Goal: Task Accomplishment & Management: Manage account settings

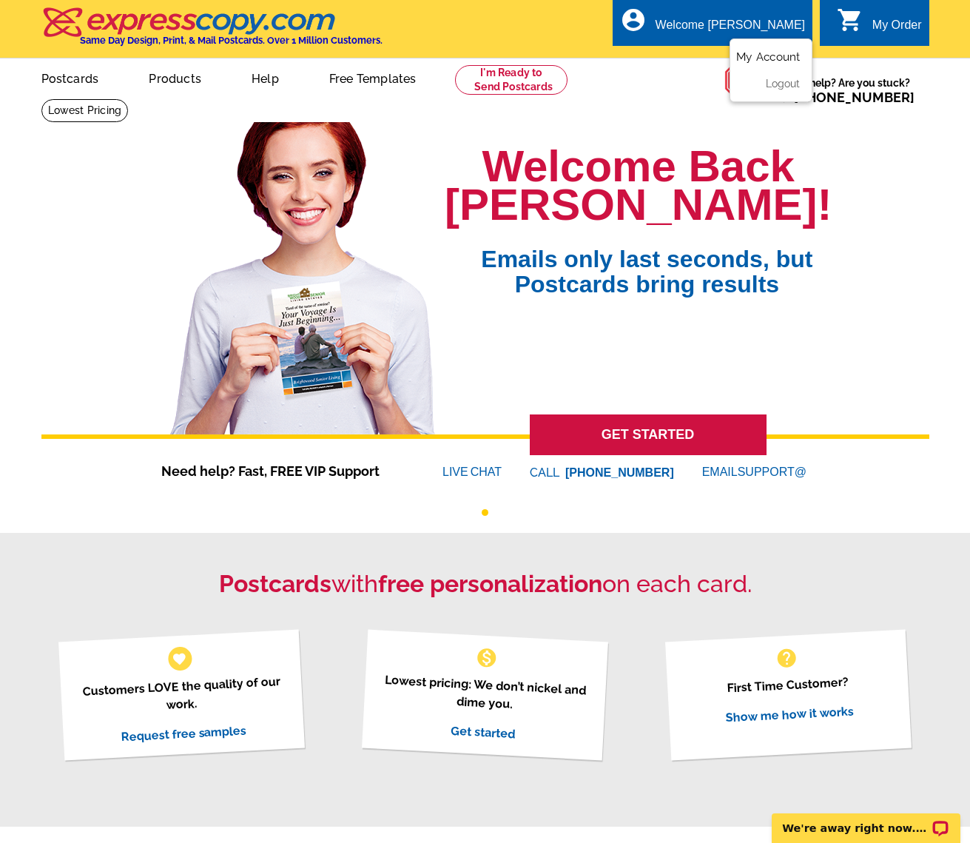
click at [764, 55] on link "My Account" at bounding box center [768, 56] width 64 height 13
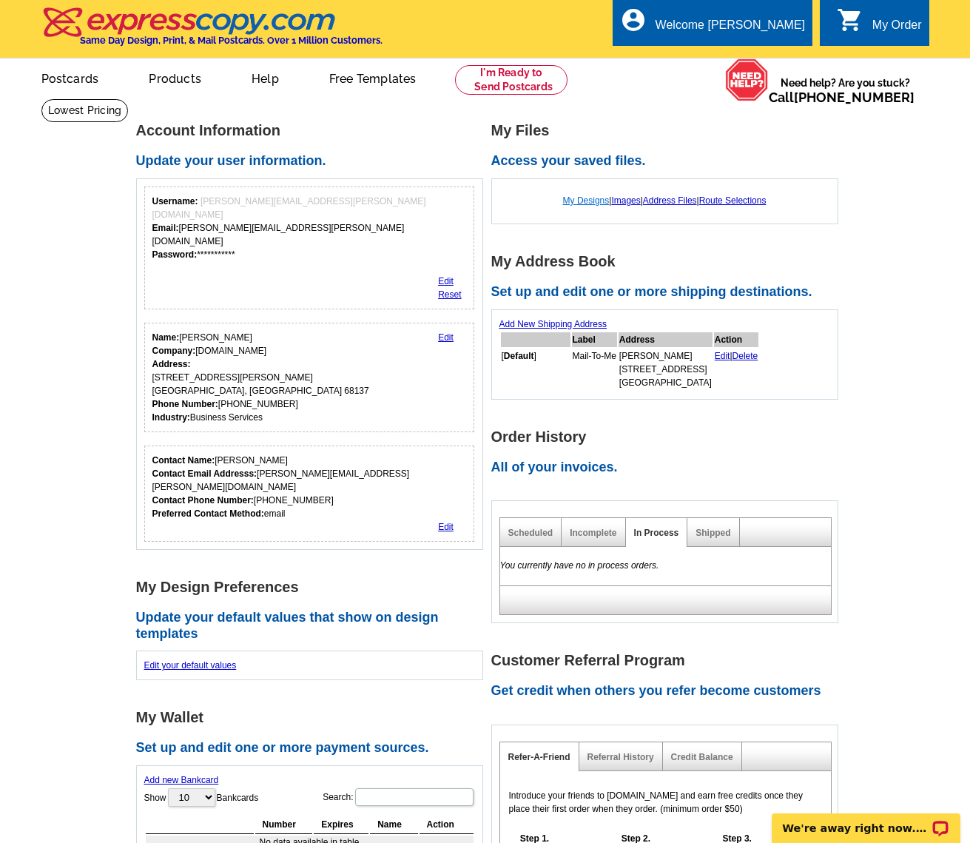
click at [575, 200] on link "My Designs" at bounding box center [586, 200] width 47 height 10
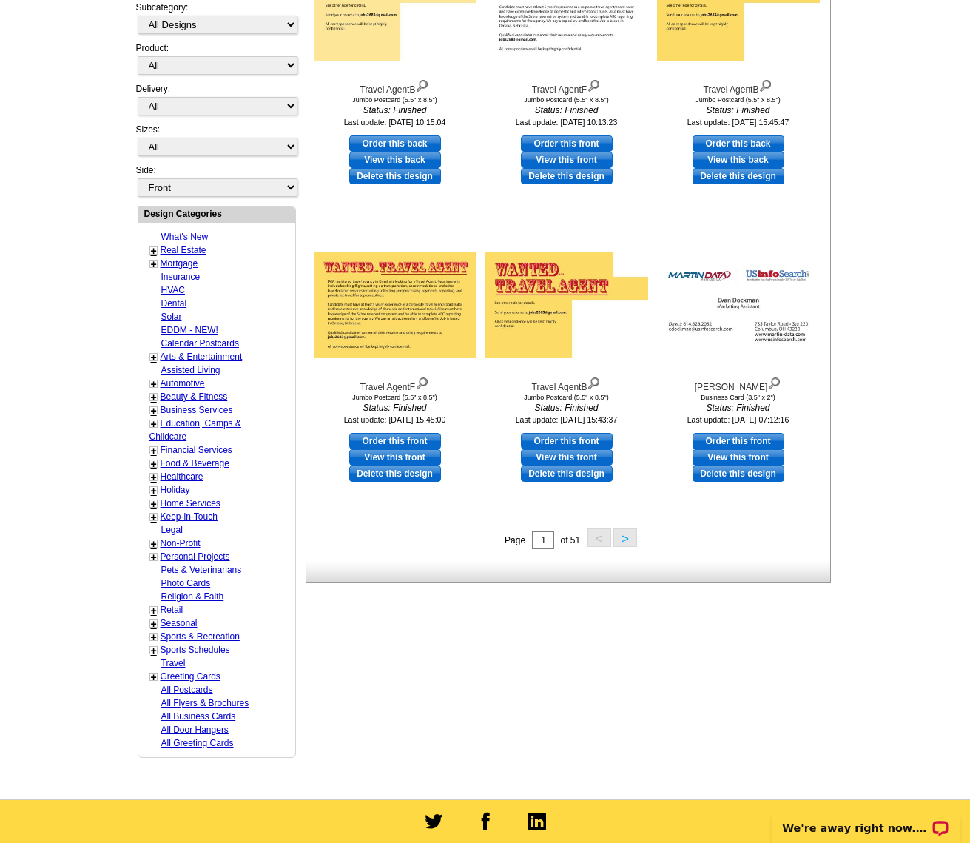
scroll to position [394, 0]
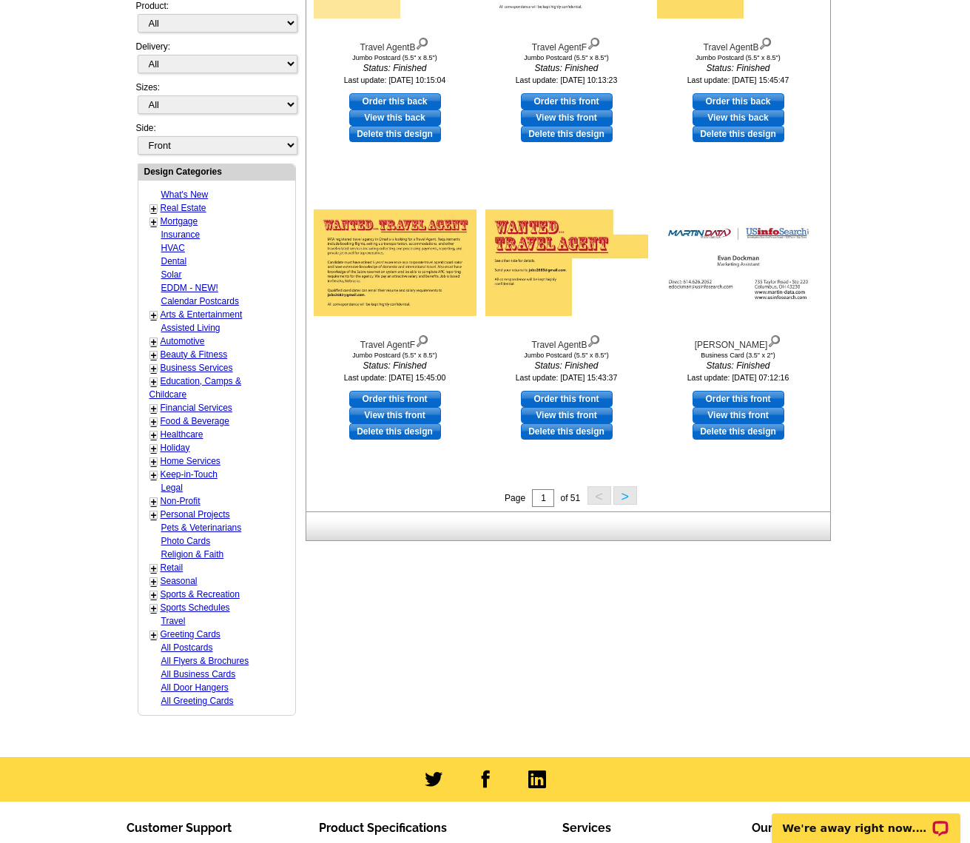
click at [630, 494] on button ">" at bounding box center [625, 495] width 24 height 19
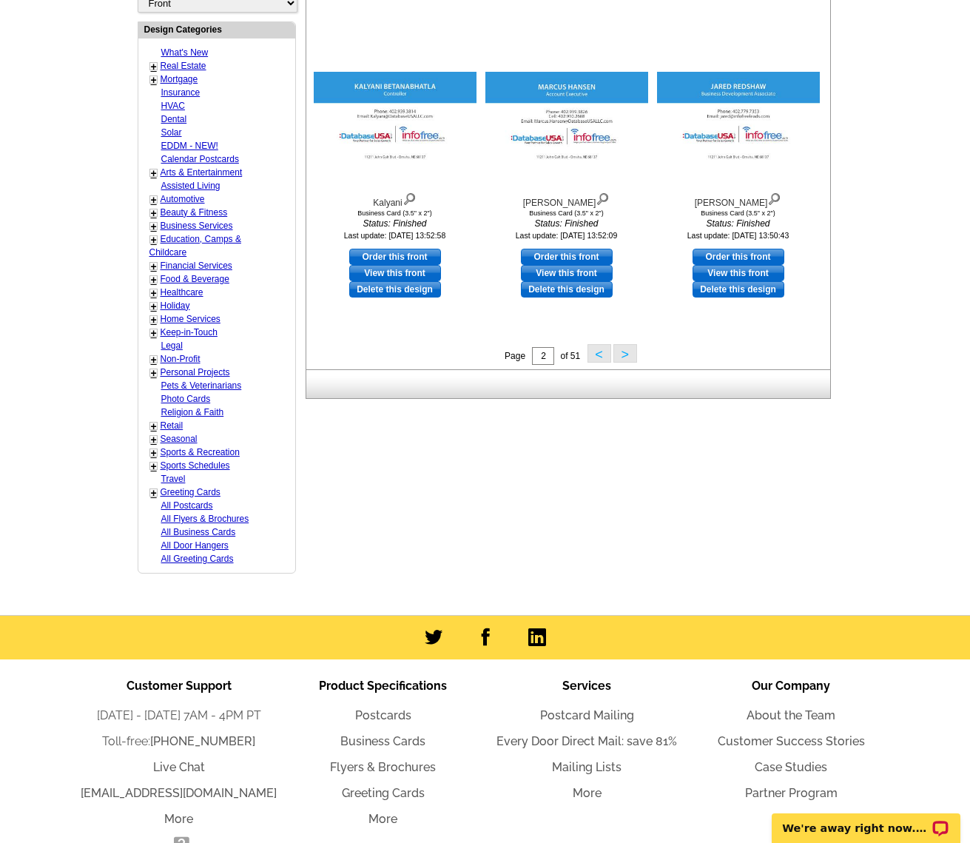
scroll to position [531, 0]
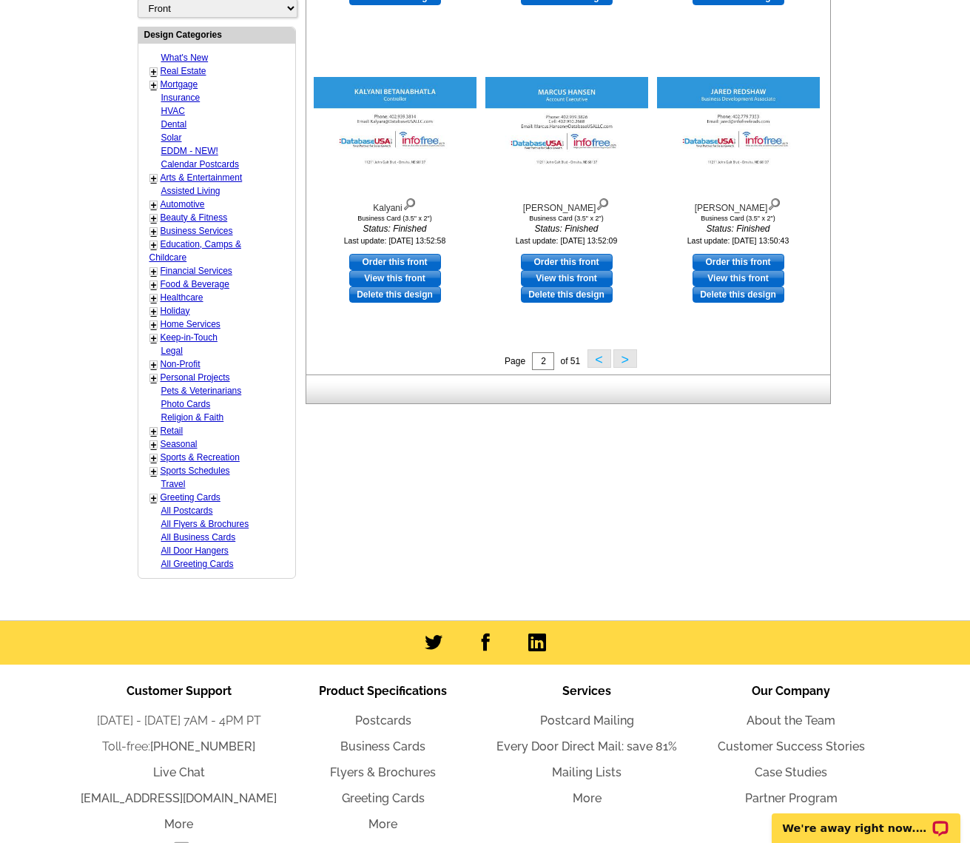
click at [623, 359] on button ">" at bounding box center [625, 358] width 24 height 19
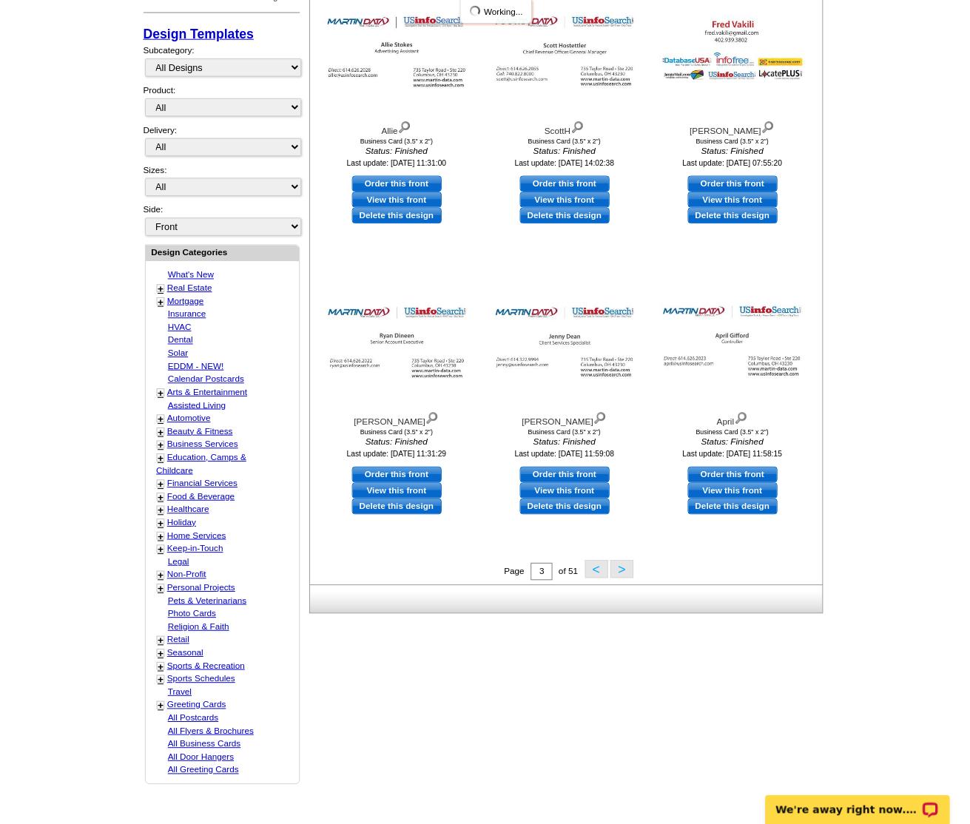
scroll to position [217, 0]
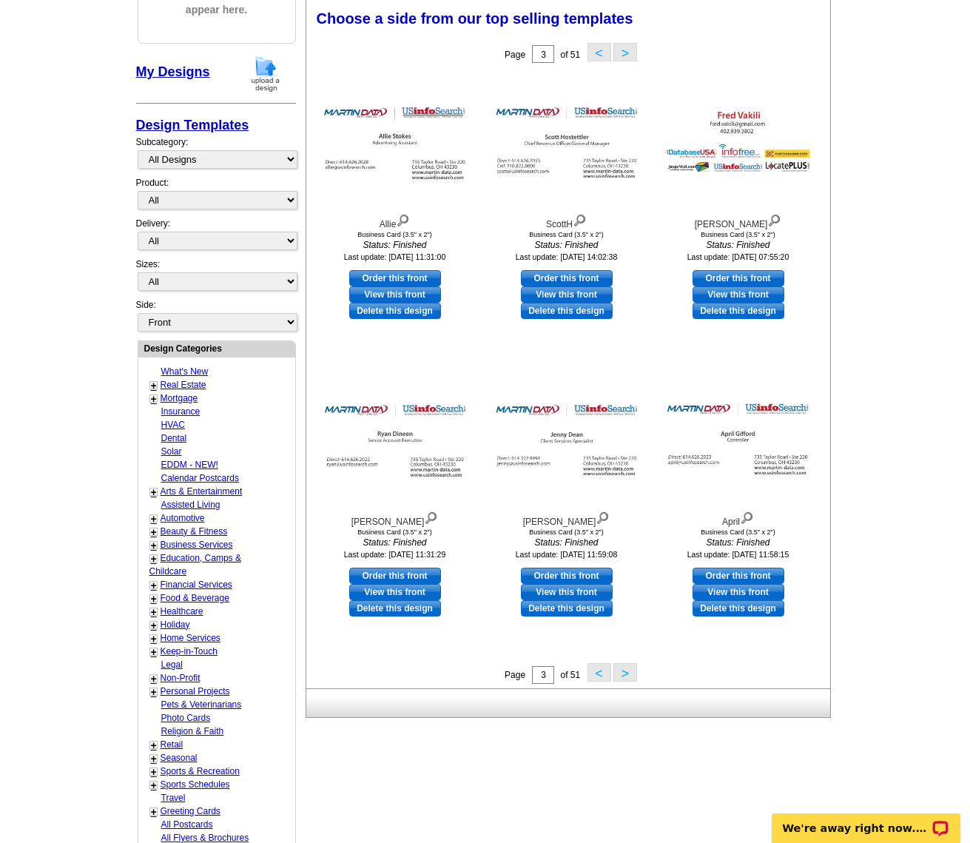
click at [626, 667] on button ">" at bounding box center [625, 672] width 24 height 19
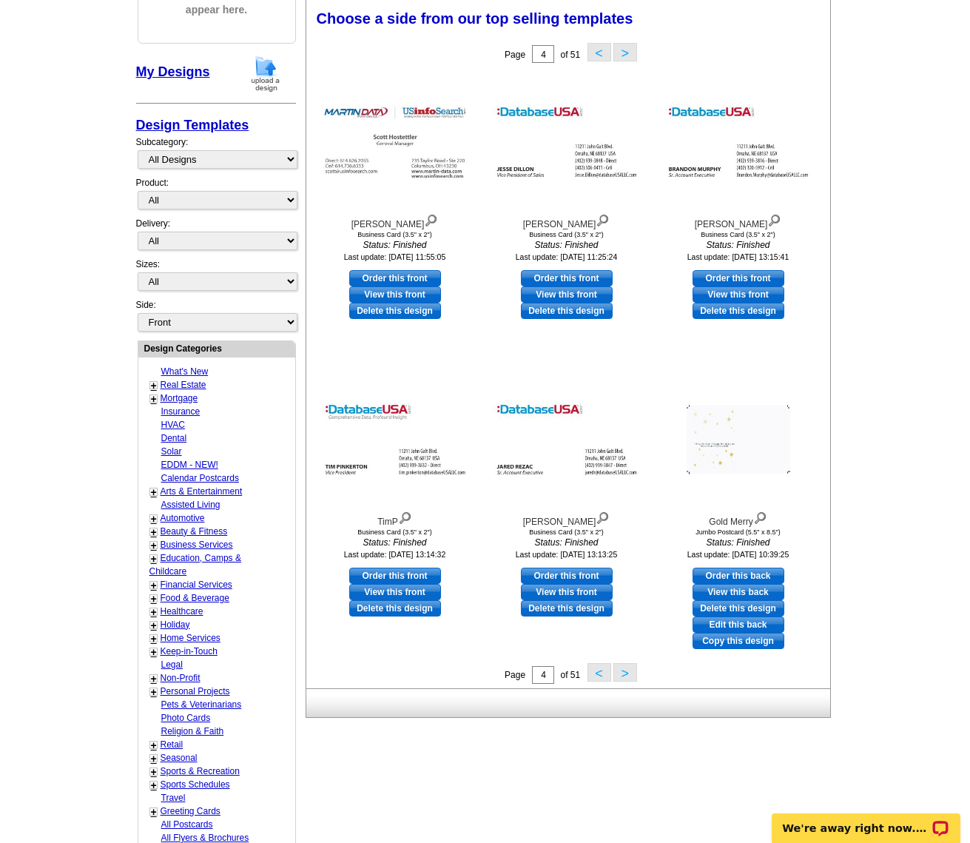
click at [627, 670] on button ">" at bounding box center [625, 672] width 24 height 19
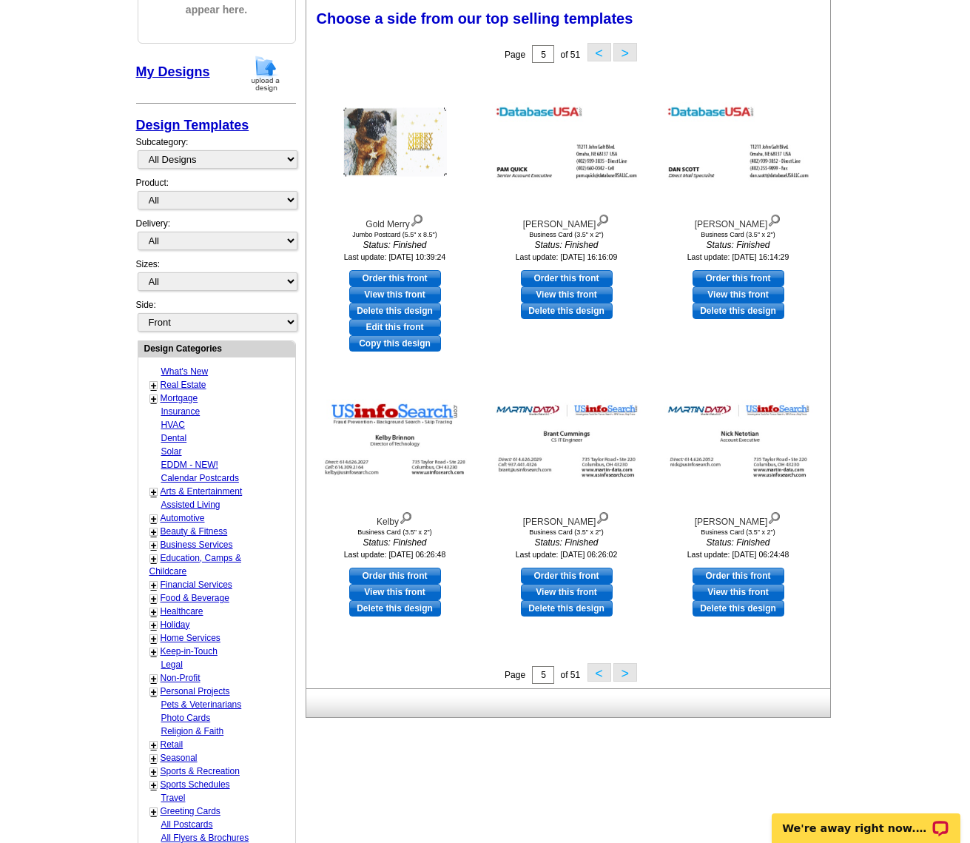
click at [627, 670] on button ">" at bounding box center [625, 672] width 24 height 19
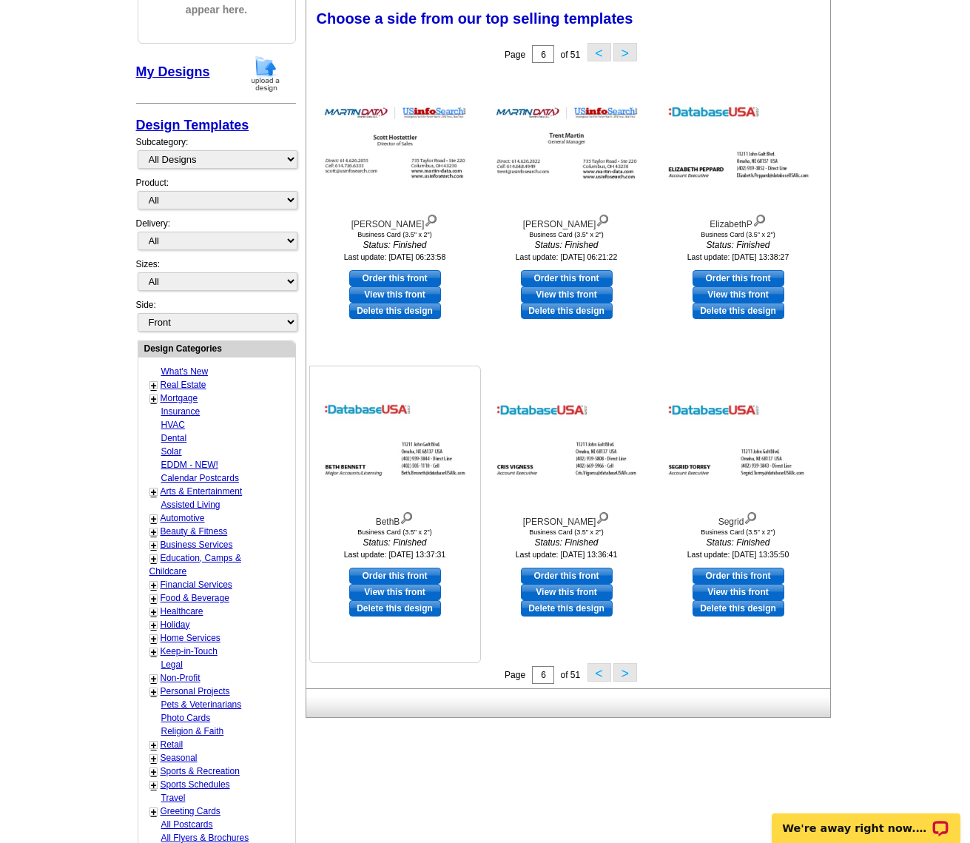
click at [394, 593] on link "View this front" at bounding box center [395, 592] width 92 height 16
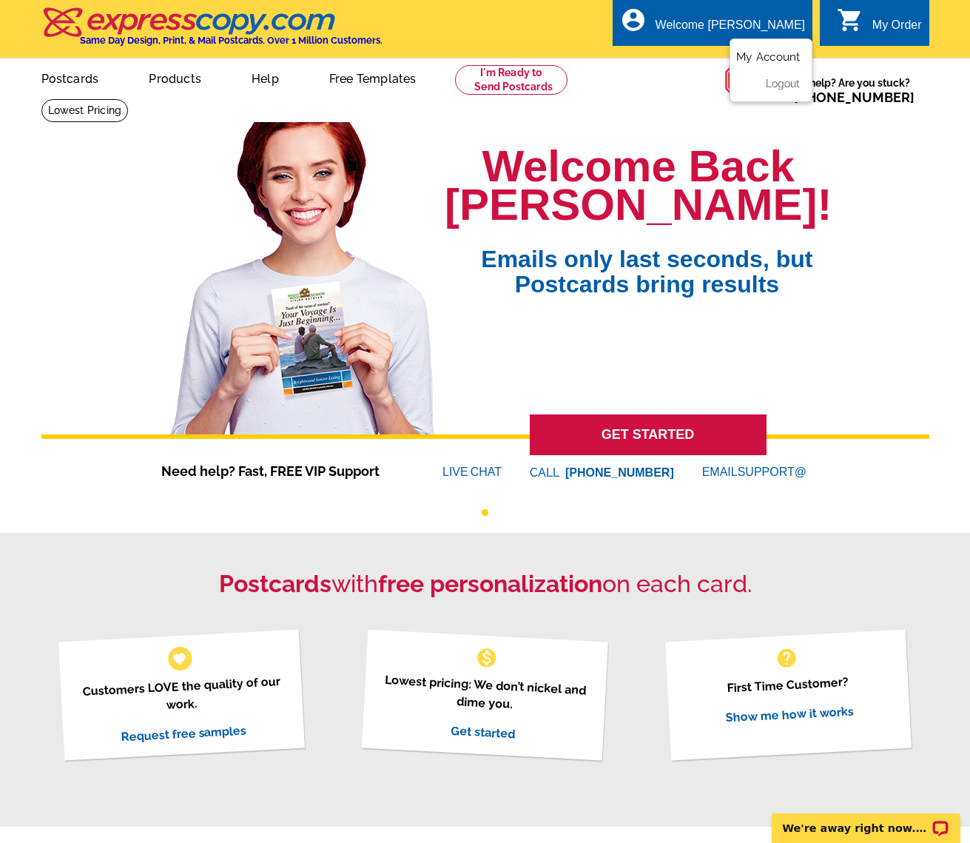
click at [769, 54] on link "My Account" at bounding box center [768, 56] width 64 height 13
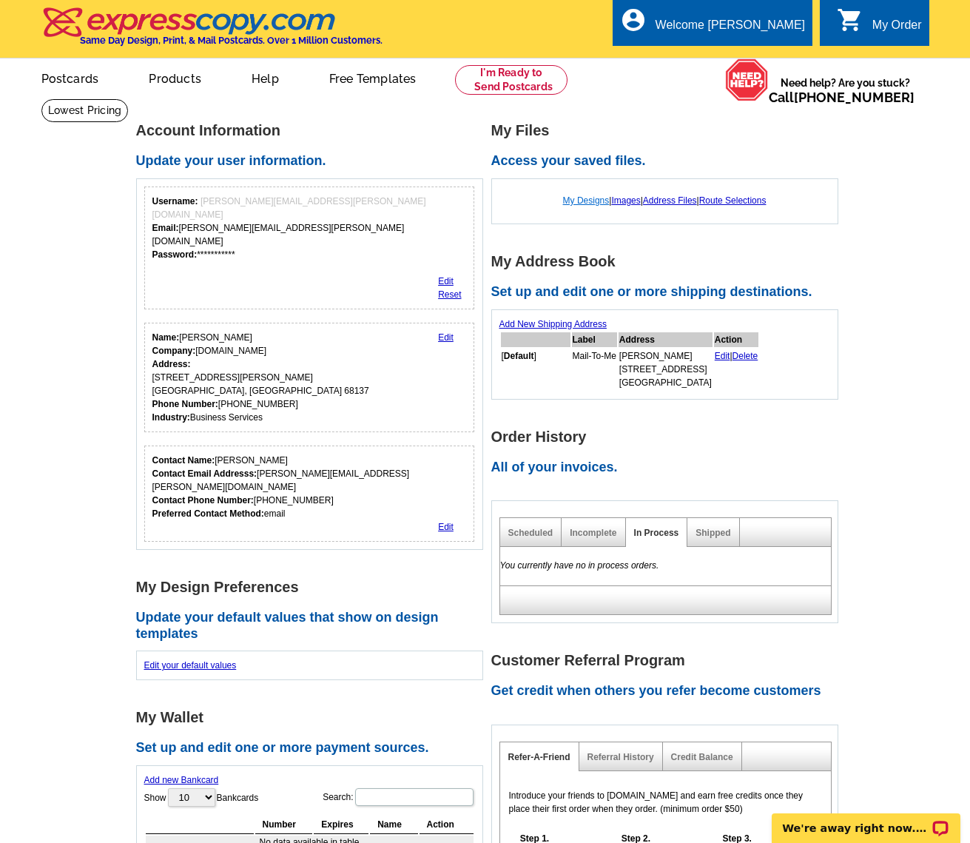
click at [565, 198] on link "My Designs" at bounding box center [586, 200] width 47 height 10
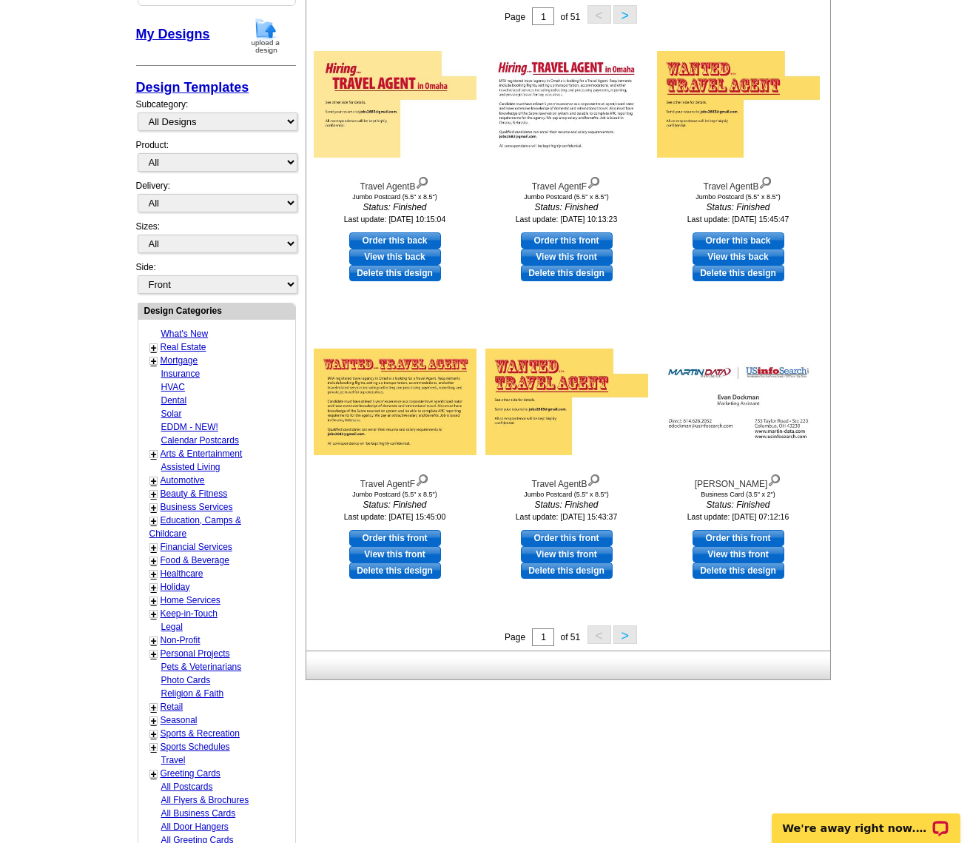
scroll to position [428, 0]
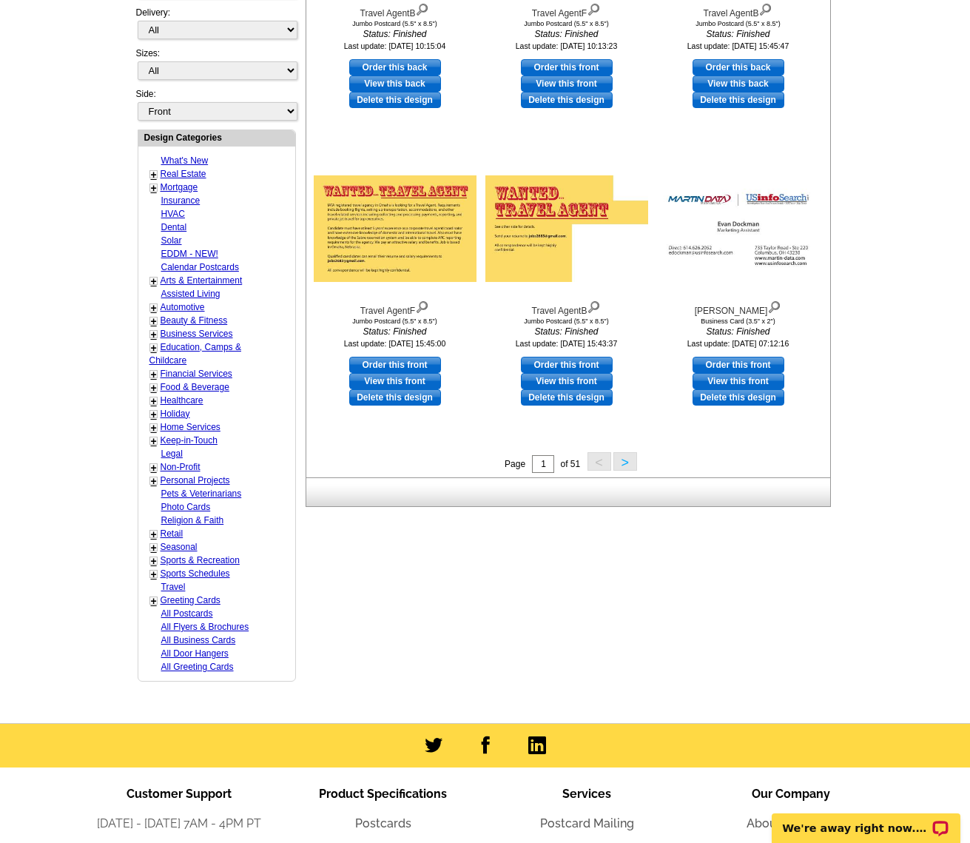
click at [622, 457] on button ">" at bounding box center [625, 461] width 24 height 19
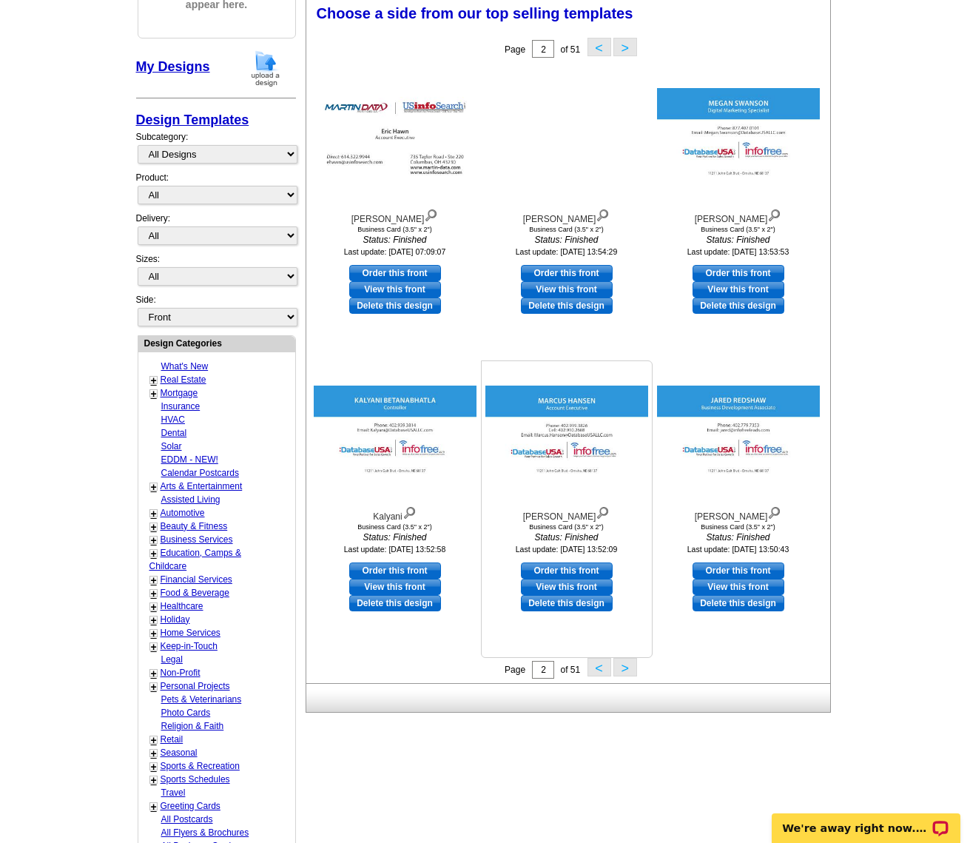
scroll to position [217, 0]
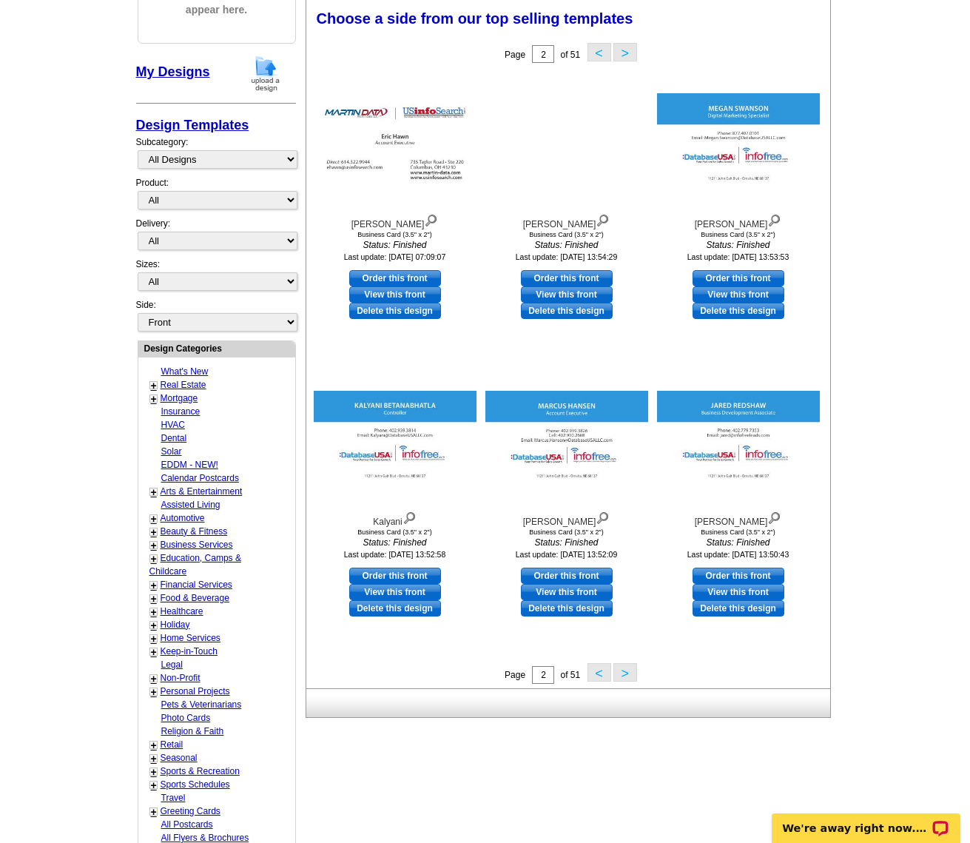
click at [626, 665] on button ">" at bounding box center [625, 672] width 24 height 19
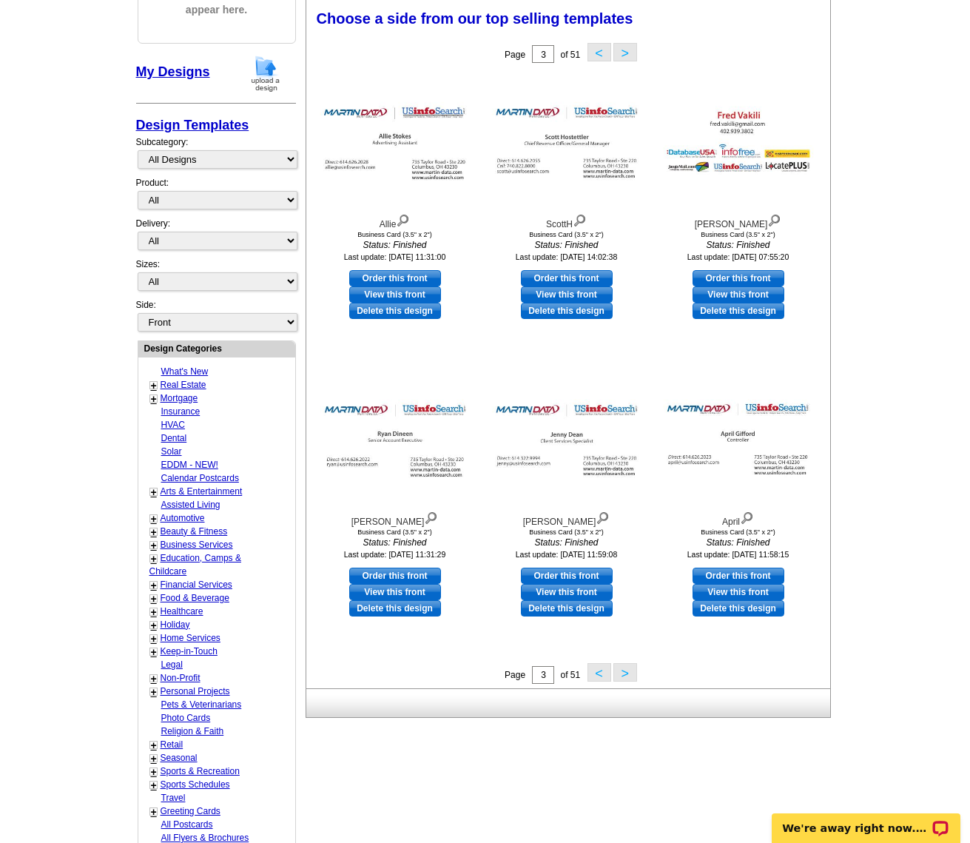
click at [630, 673] on button ">" at bounding box center [625, 672] width 24 height 19
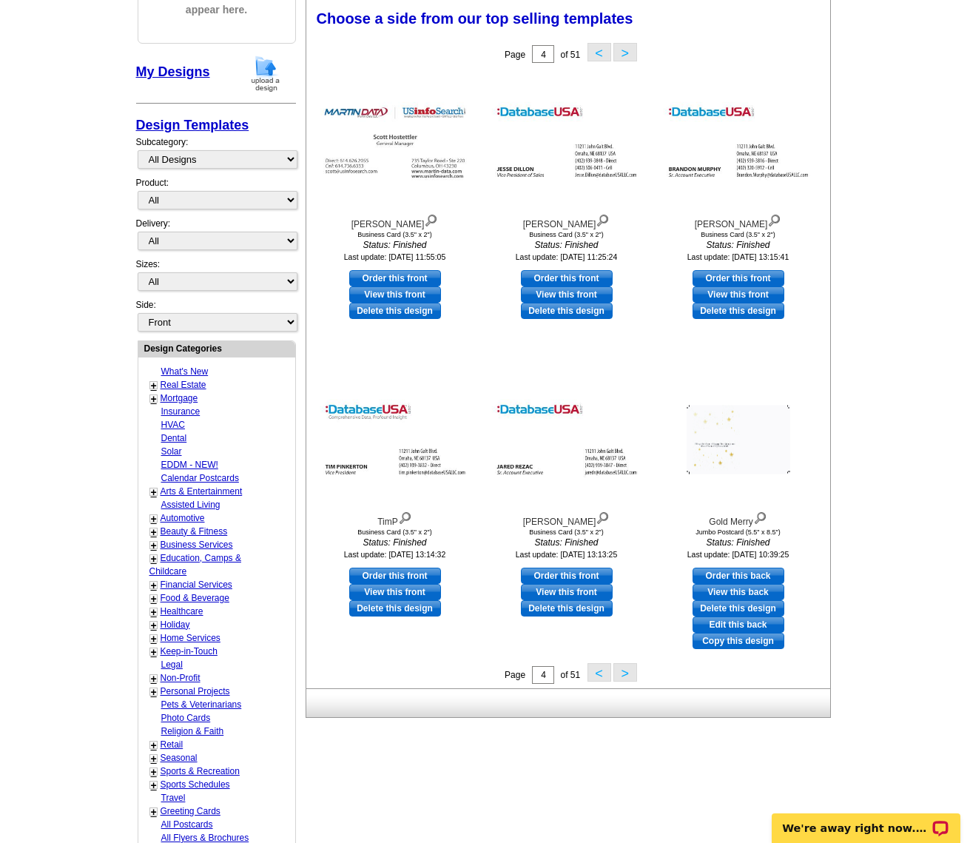
click at [624, 673] on button ">" at bounding box center [625, 672] width 24 height 19
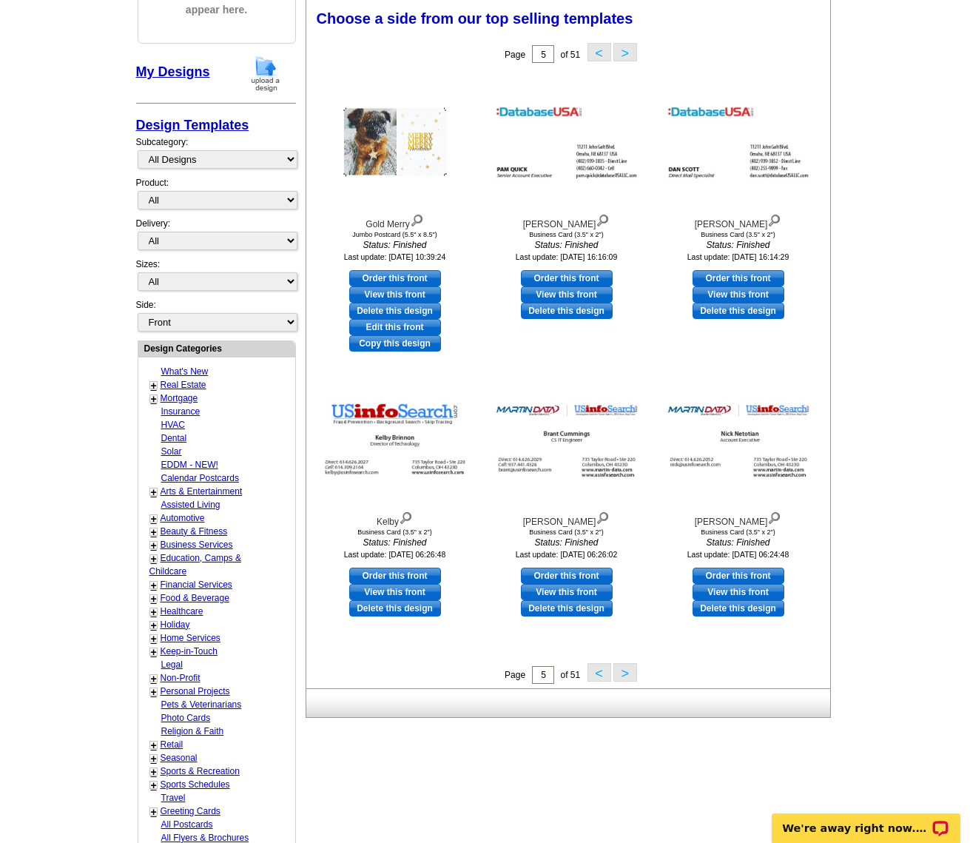
click at [625, 670] on button ">" at bounding box center [625, 672] width 24 height 19
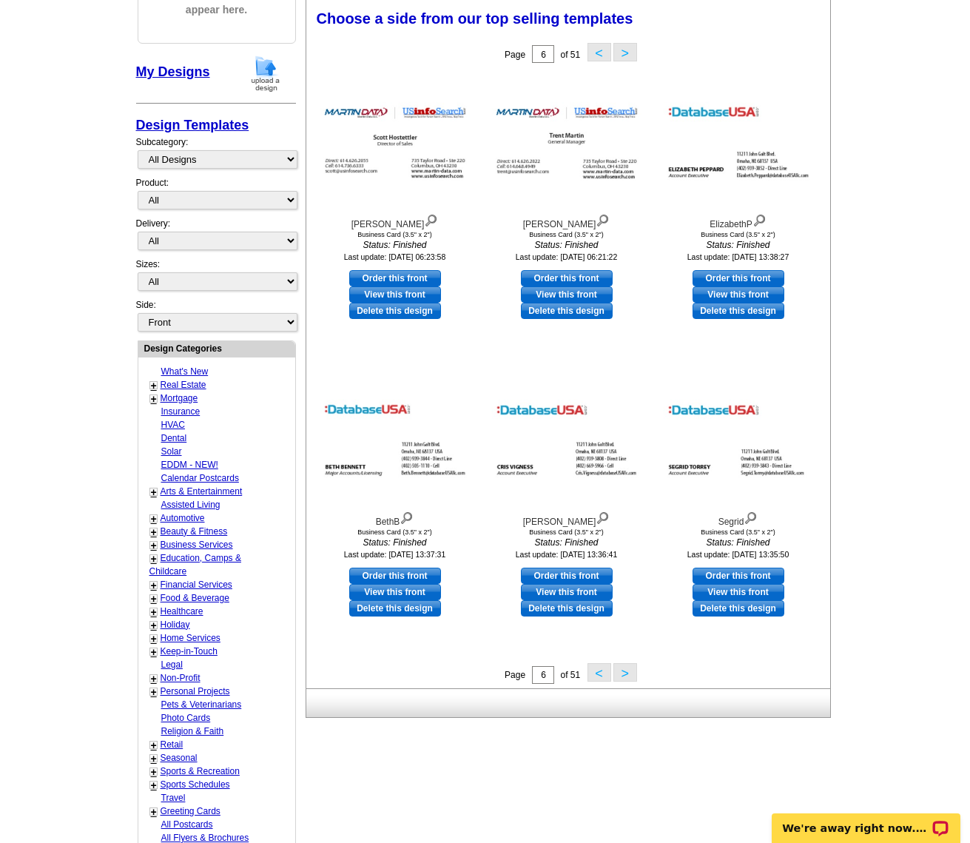
click at [625, 670] on button ">" at bounding box center [625, 672] width 24 height 19
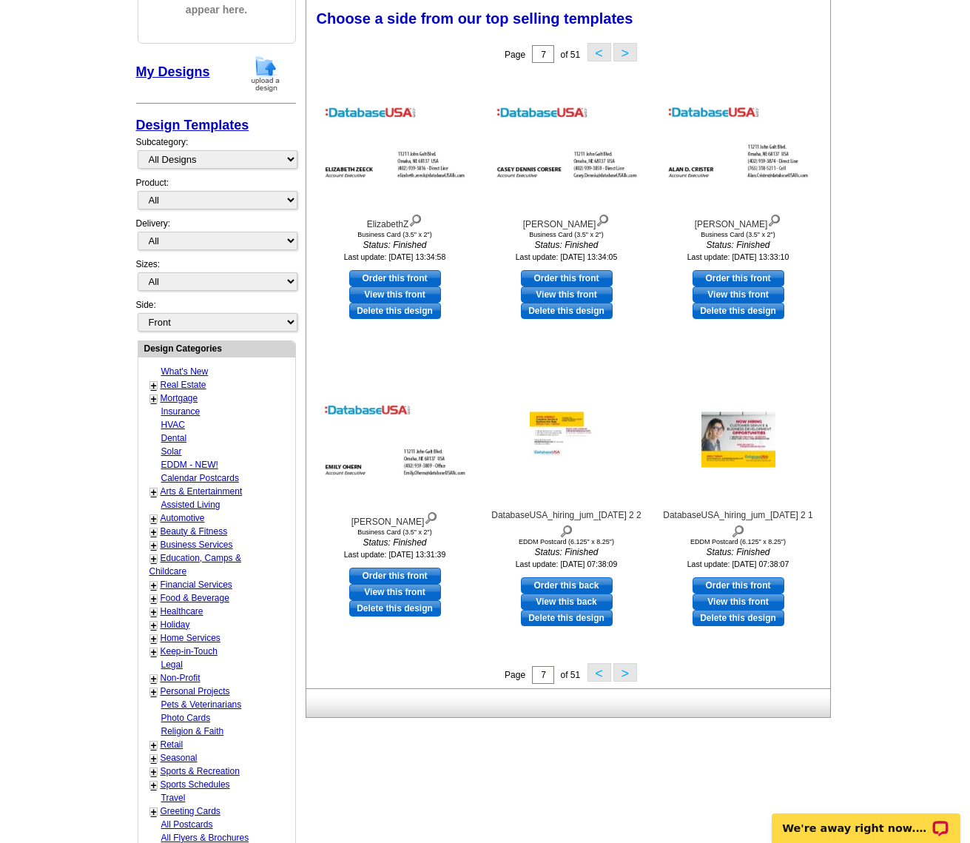
click at [625, 670] on button ">" at bounding box center [625, 672] width 24 height 19
click at [625, 670] on div "Need Help? call [PHONE_NUMBER], chat with support, or have our designers make s…" at bounding box center [485, 412] width 710 height 1017
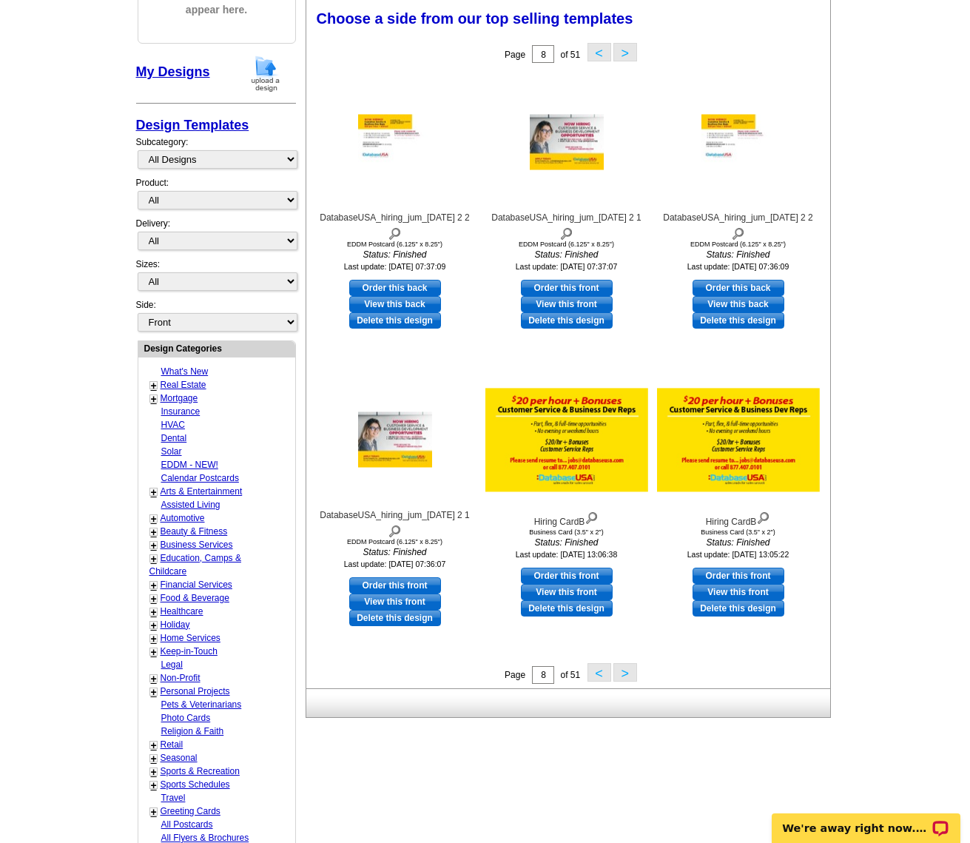
click at [625, 670] on button ">" at bounding box center [625, 672] width 24 height 19
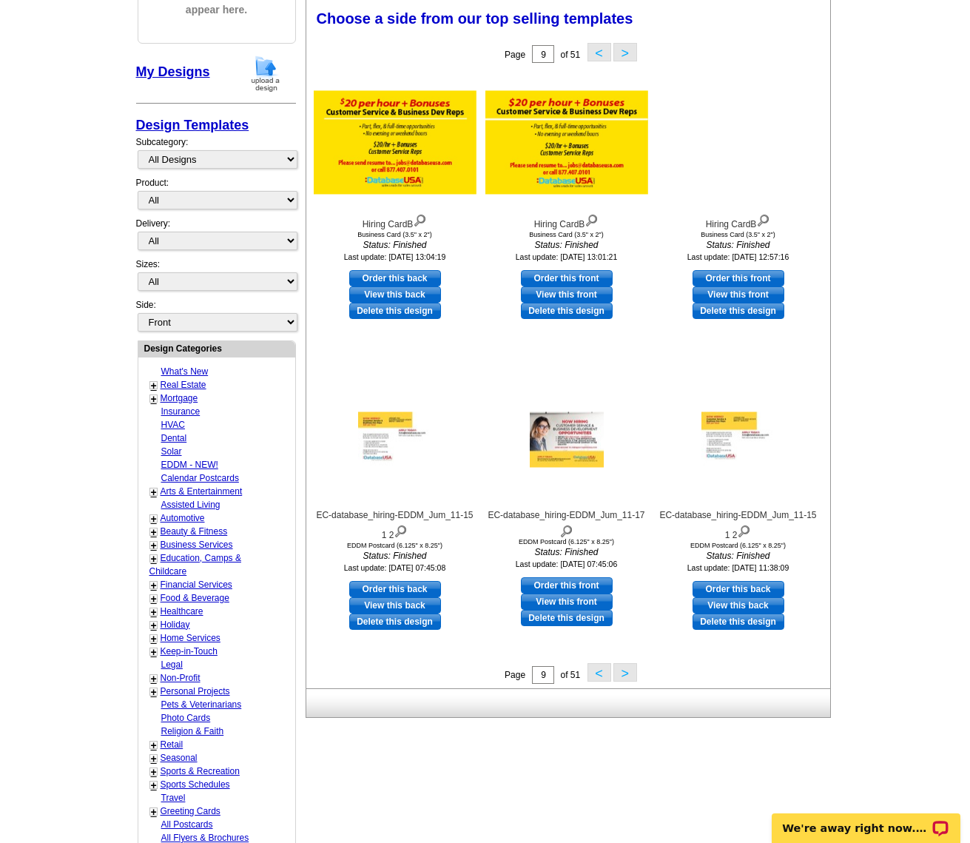
click at [625, 670] on button ">" at bounding box center [625, 672] width 24 height 19
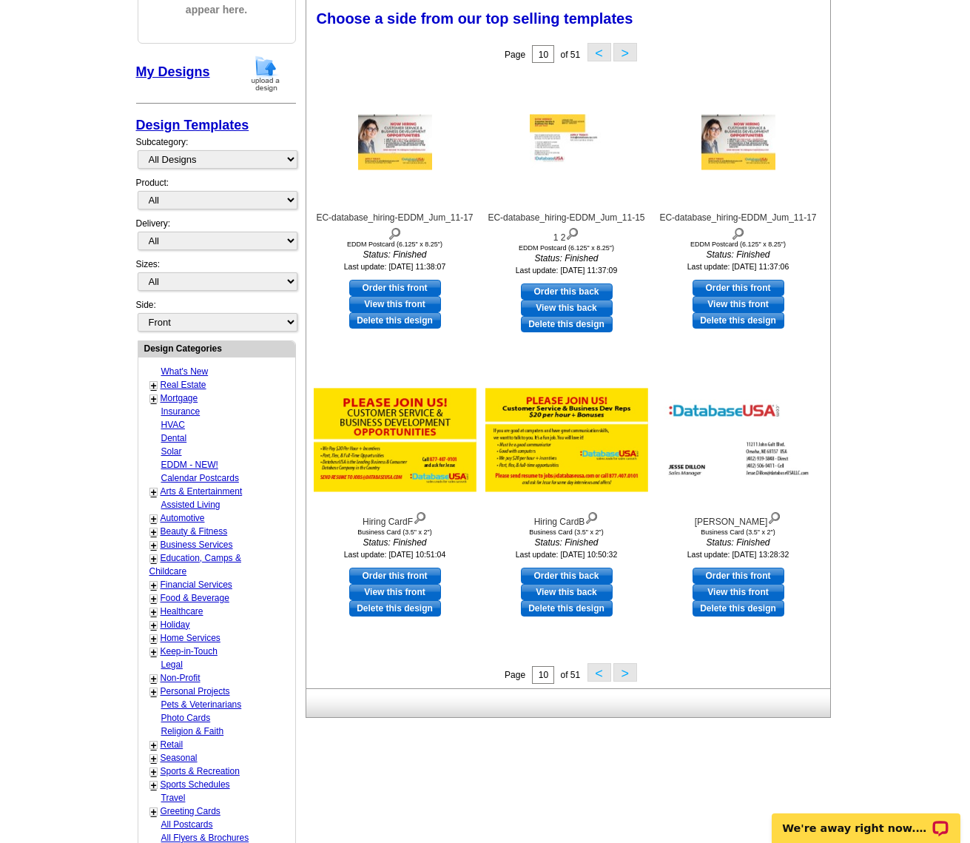
click at [625, 670] on button ">" at bounding box center [625, 672] width 24 height 19
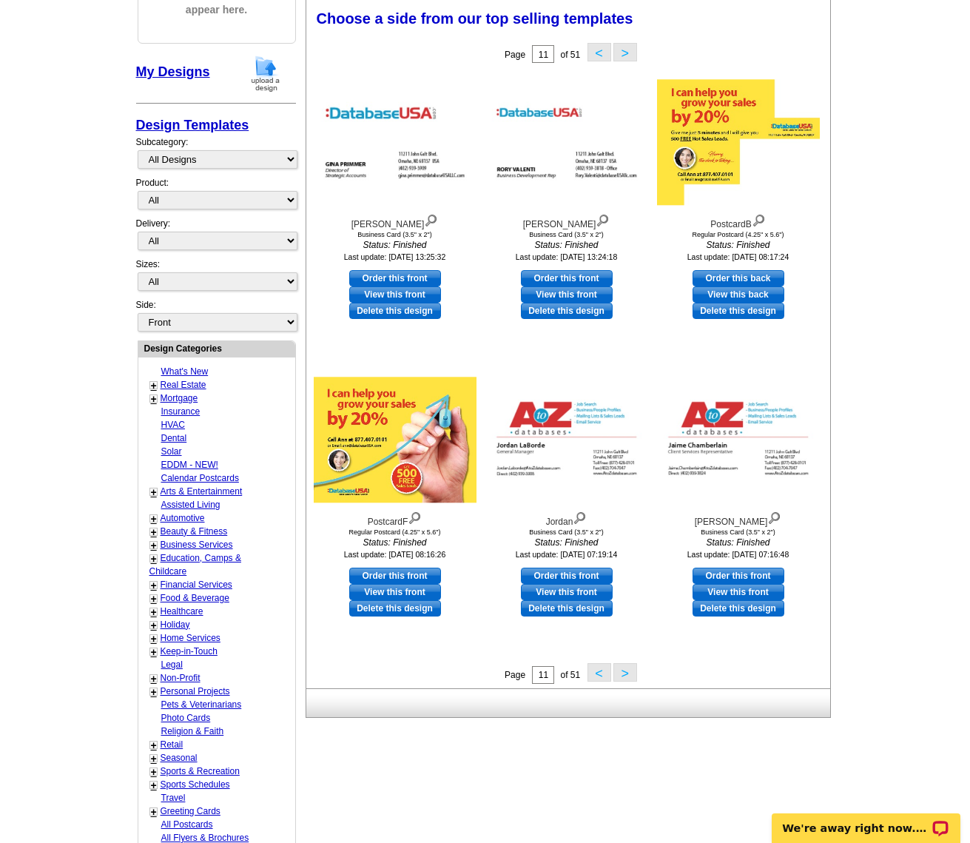
click at [625, 670] on button ">" at bounding box center [625, 672] width 24 height 19
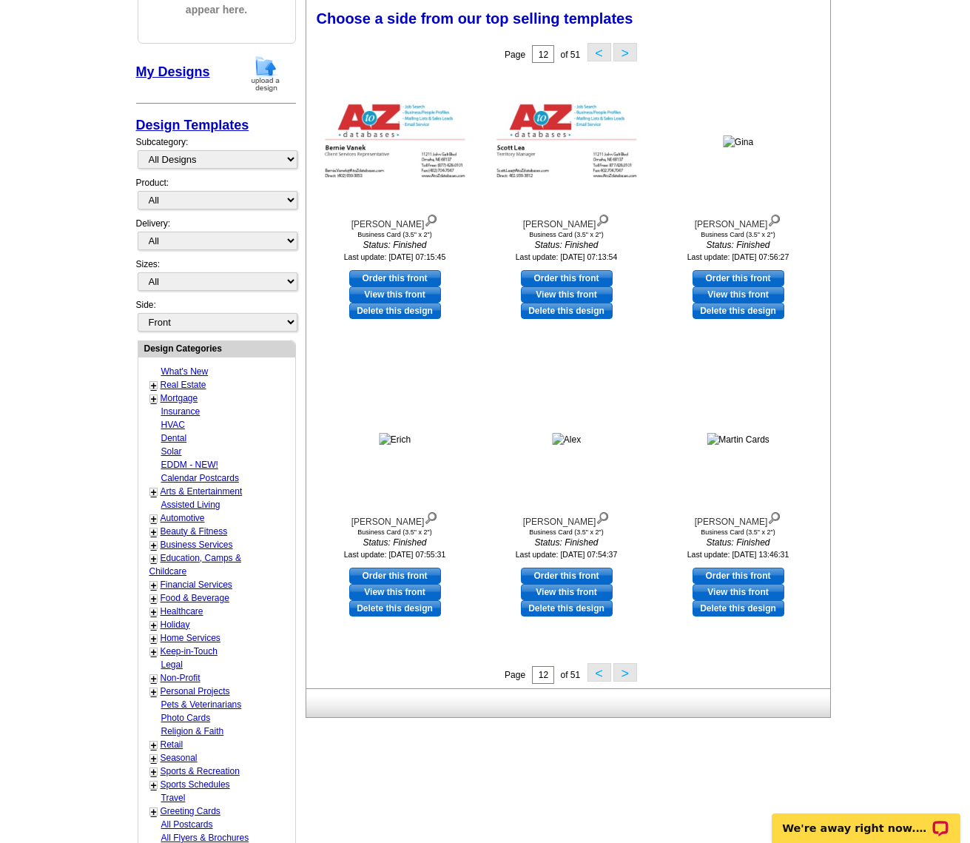
click at [625, 670] on button ">" at bounding box center [625, 672] width 24 height 19
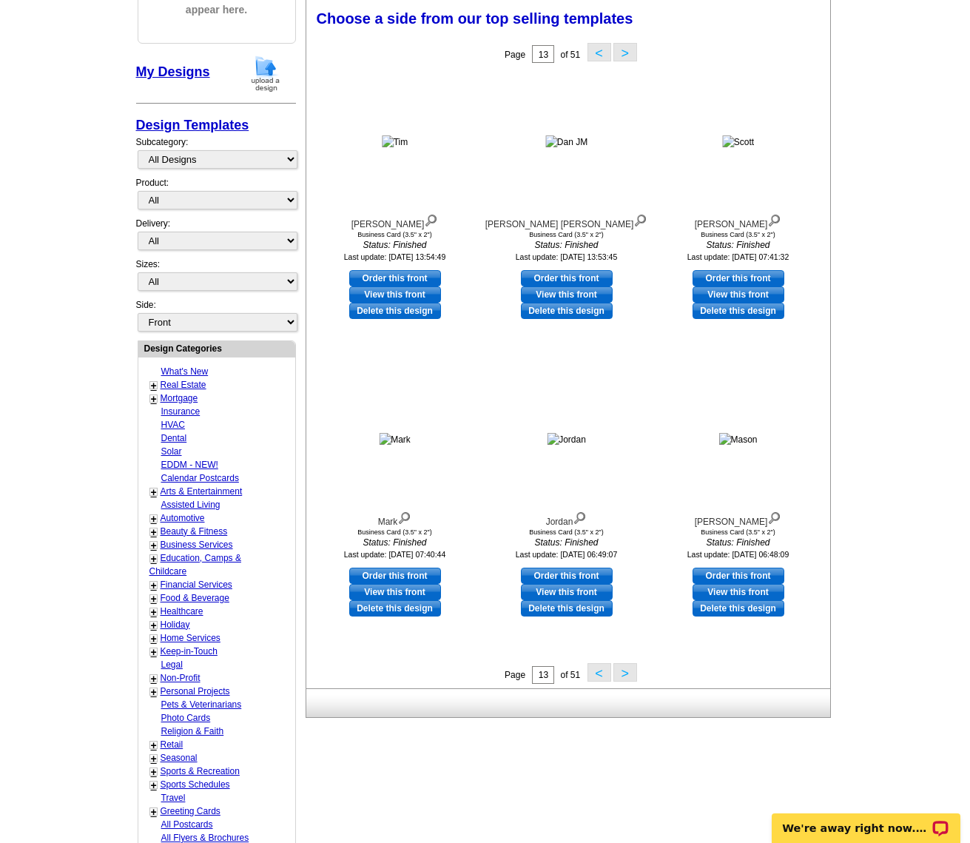
click at [625, 670] on button ">" at bounding box center [625, 672] width 24 height 19
click at [625, 671] on button ">" at bounding box center [625, 672] width 24 height 19
click at [625, 670] on button ">" at bounding box center [625, 672] width 24 height 19
click at [626, 670] on button ">" at bounding box center [625, 672] width 24 height 19
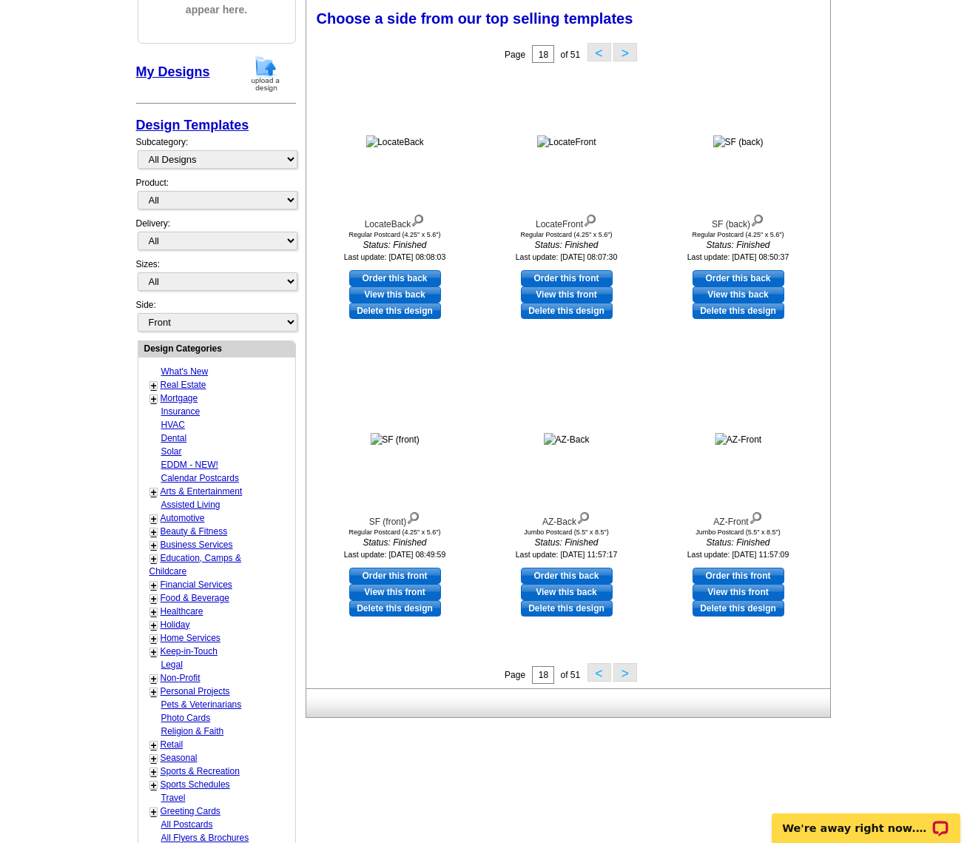
click at [626, 670] on button ">" at bounding box center [625, 672] width 24 height 19
